Goal: Check status: Check status

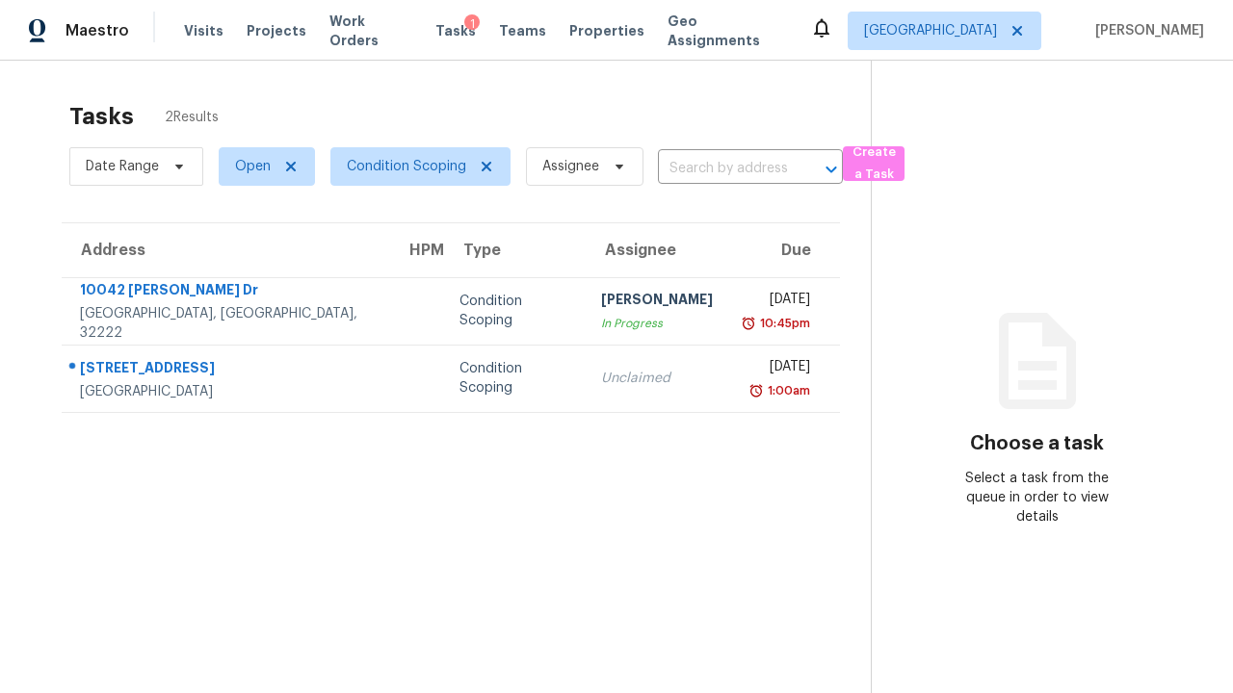
click at [258, 167] on span "Open" at bounding box center [253, 166] width 36 height 19
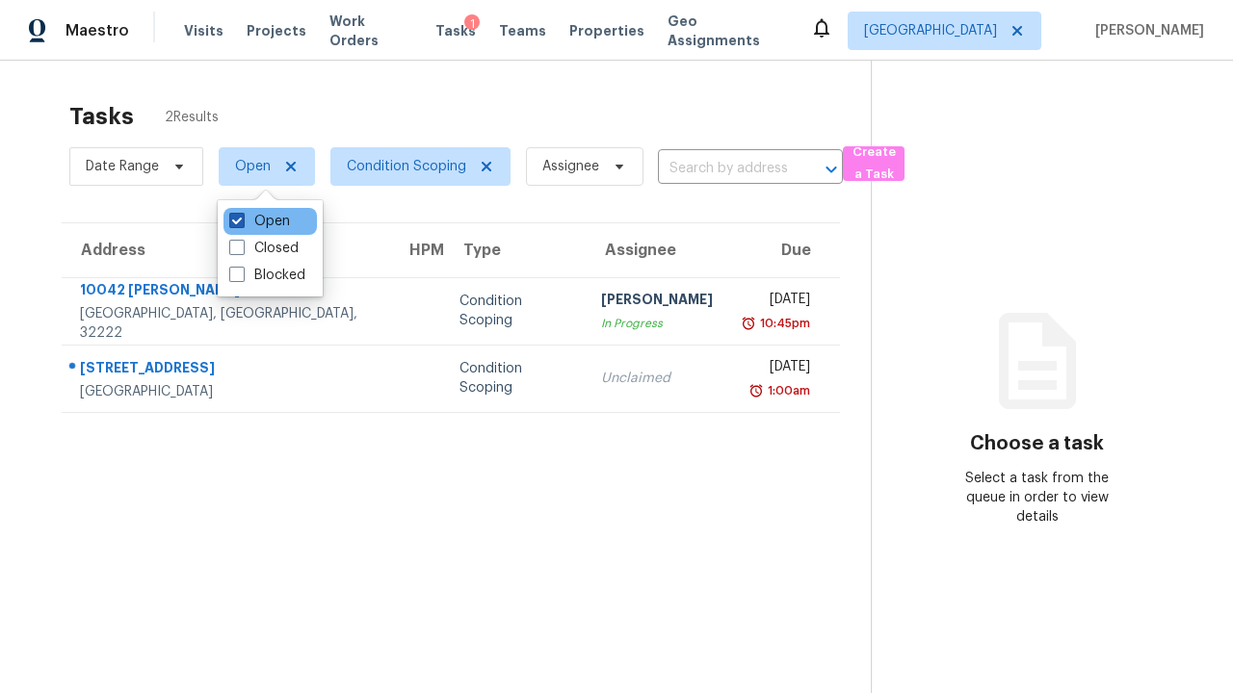
click at [259, 221] on label "Open" at bounding box center [259, 221] width 61 height 19
click at [242, 221] on input "Open" at bounding box center [235, 218] width 13 height 13
checkbox input "false"
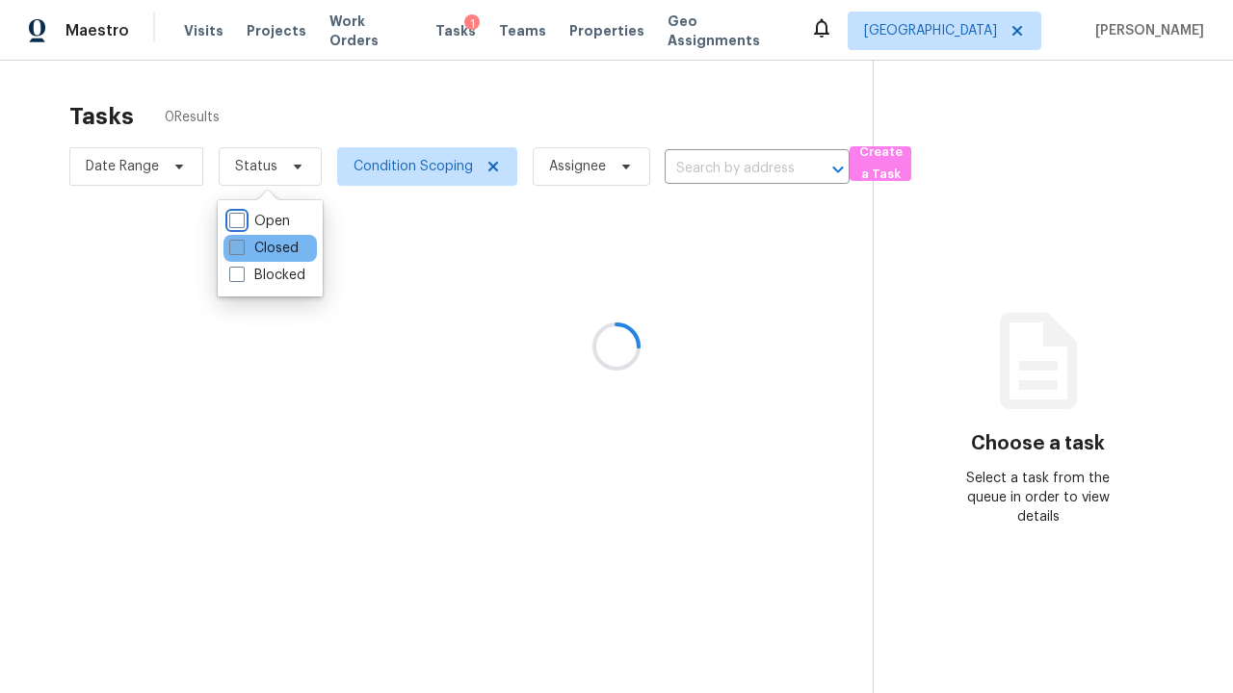
click at [263, 248] on label "Closed" at bounding box center [263, 248] width 69 height 19
click at [242, 248] on input "Closed" at bounding box center [235, 245] width 13 height 13
checkbox input "true"
click at [10, 10] on div at bounding box center [616, 346] width 1233 height 693
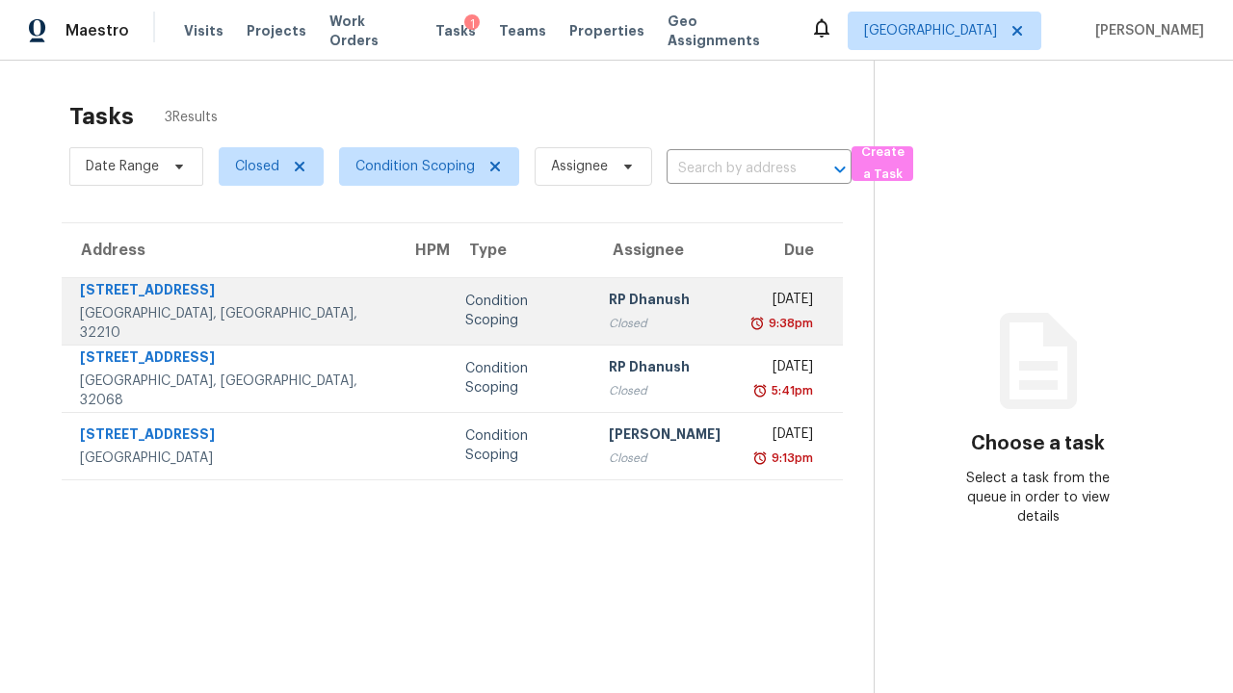
click at [465, 311] on div "Condition Scoping" at bounding box center [521, 311] width 113 height 39
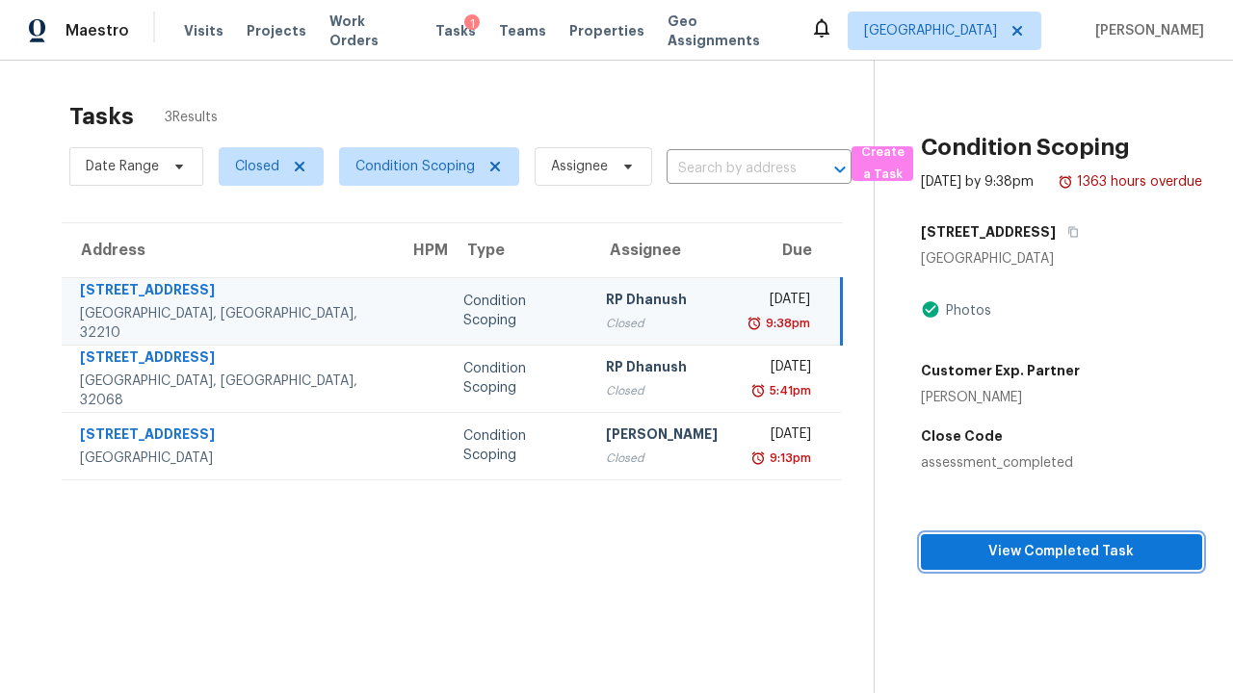
click at [1048, 564] on span "View Completed Task" at bounding box center [1061, 552] width 250 height 24
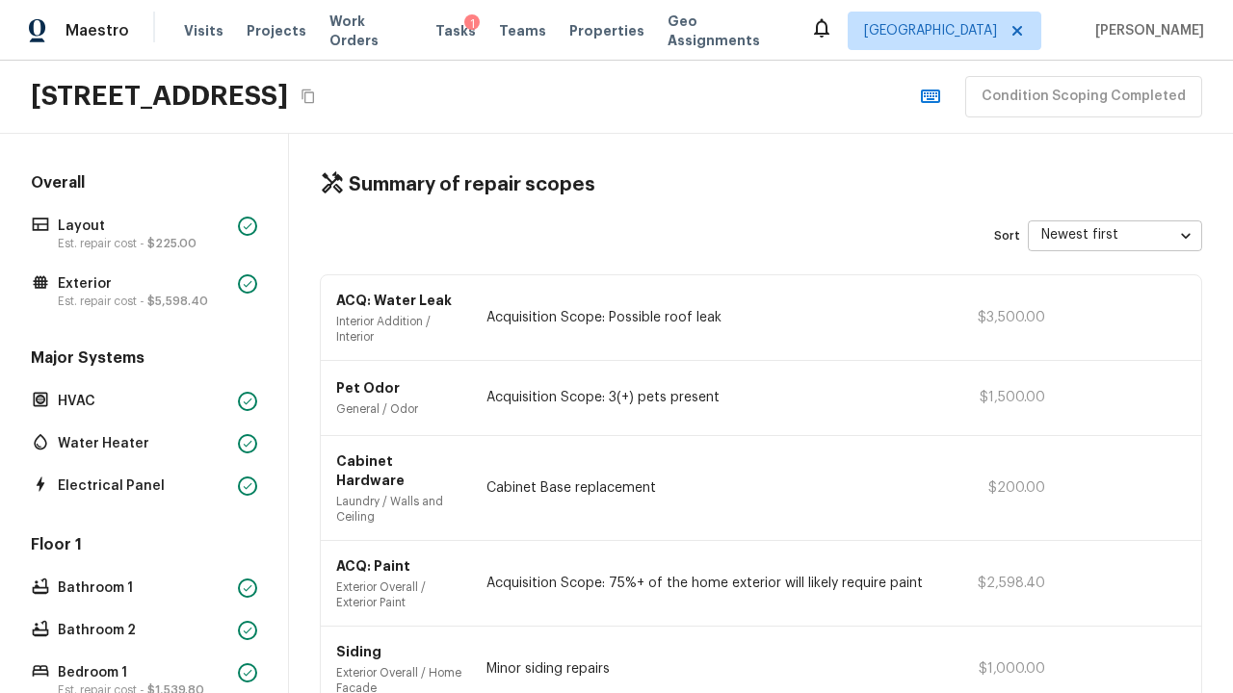
click at [938, 96] on icon "button" at bounding box center [930, 96] width 19 height 13
